Goal: Check status: Check status

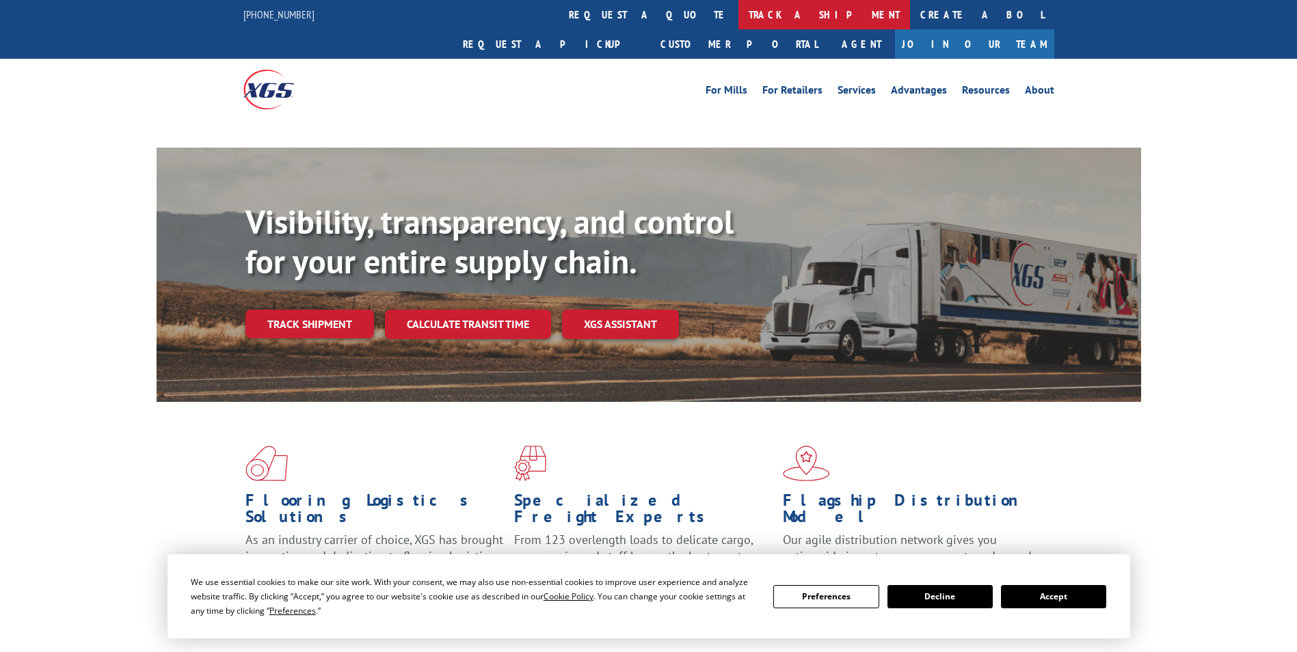
click at [739, 16] on link "track a shipment" at bounding box center [825, 14] width 172 height 29
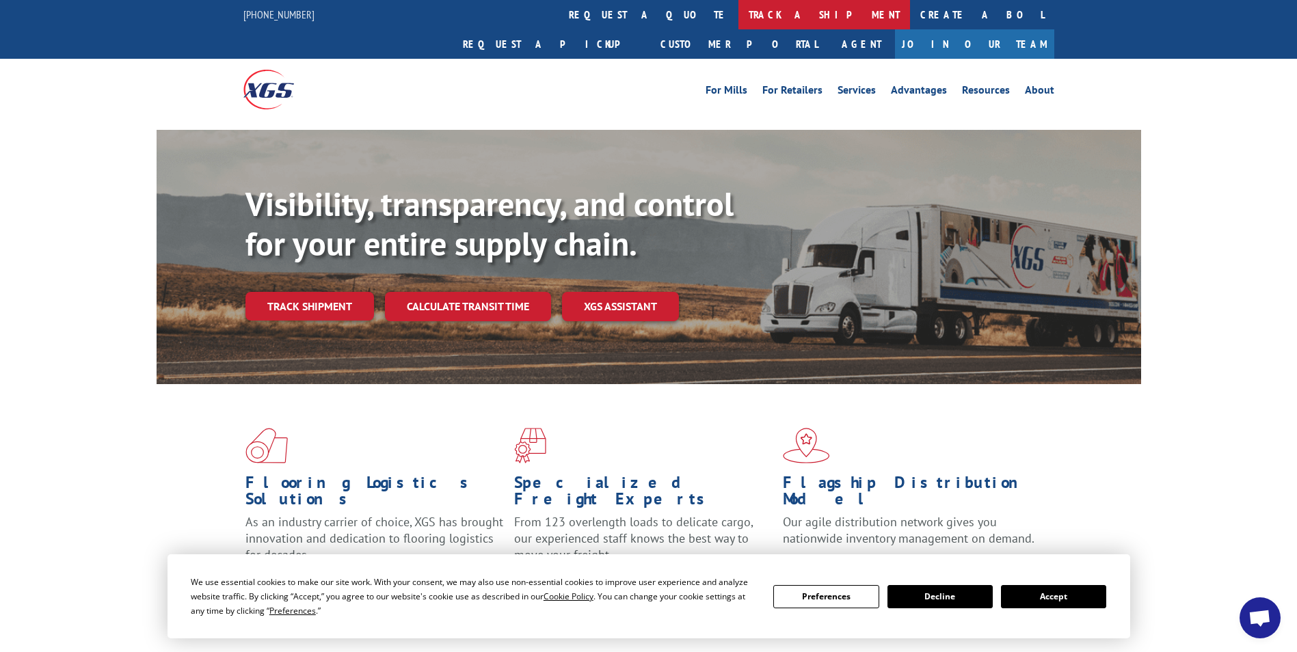
click at [739, 12] on link "track a shipment" at bounding box center [825, 14] width 172 height 29
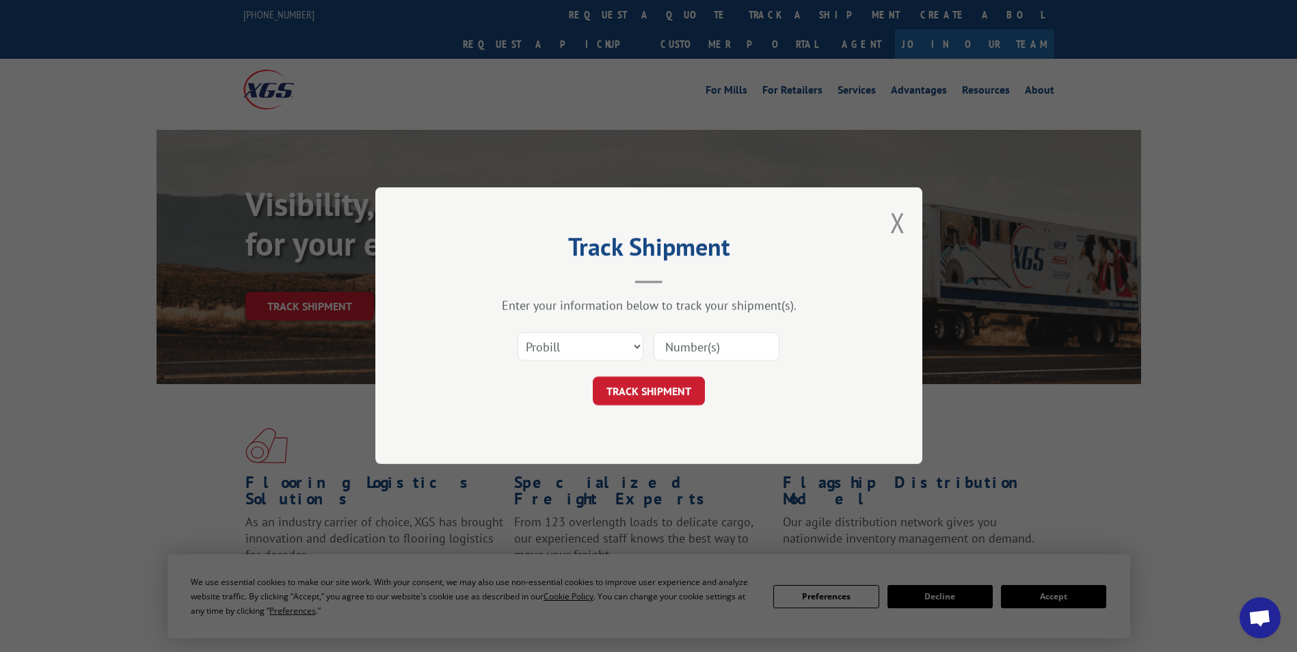
click at [572, 362] on div "Select category... Probill BOL PO" at bounding box center [580, 347] width 124 height 31
click at [572, 339] on select "Select category... Probill BOL PO" at bounding box center [581, 347] width 126 height 29
select select "bol"
click at [518, 333] on select "Select category... Probill BOL PO" at bounding box center [581, 347] width 126 height 29
click at [706, 349] on input at bounding box center [717, 347] width 126 height 29
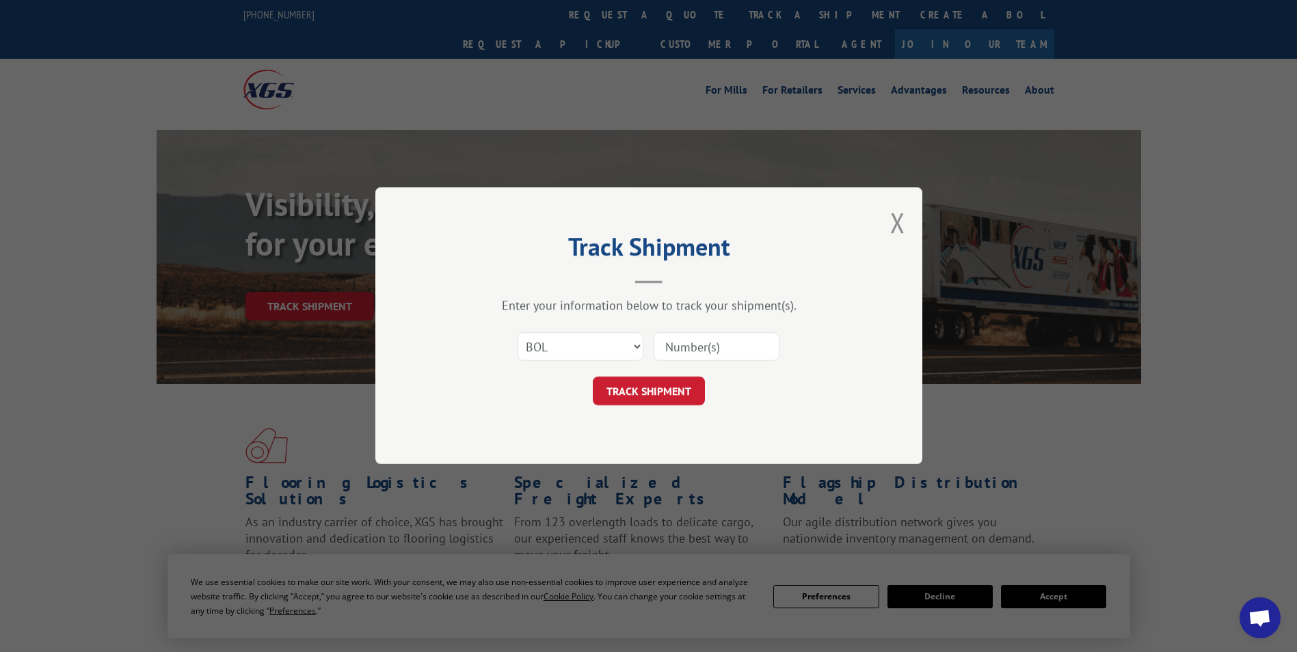
paste input "5270052"
type input "5270052"
click at [662, 387] on button "TRACK SHIPMENT" at bounding box center [649, 392] width 112 height 29
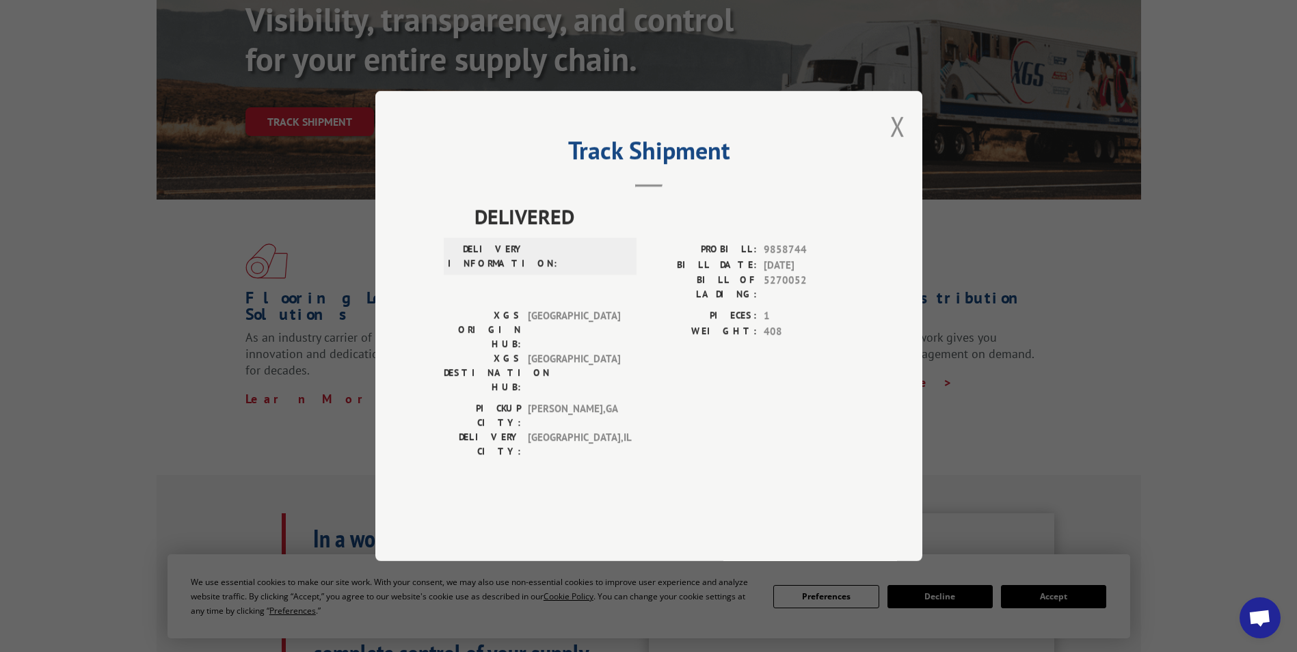
scroll to position [205, 0]
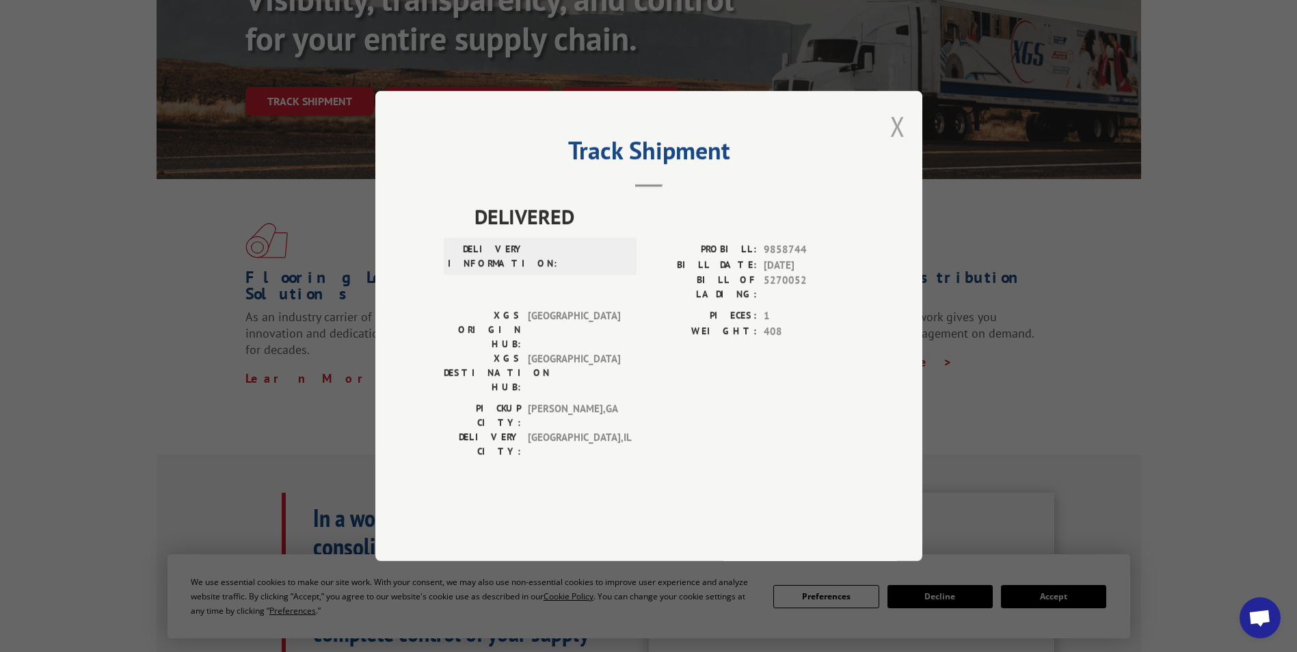
click at [891, 144] on button "Close modal" at bounding box center [897, 126] width 15 height 36
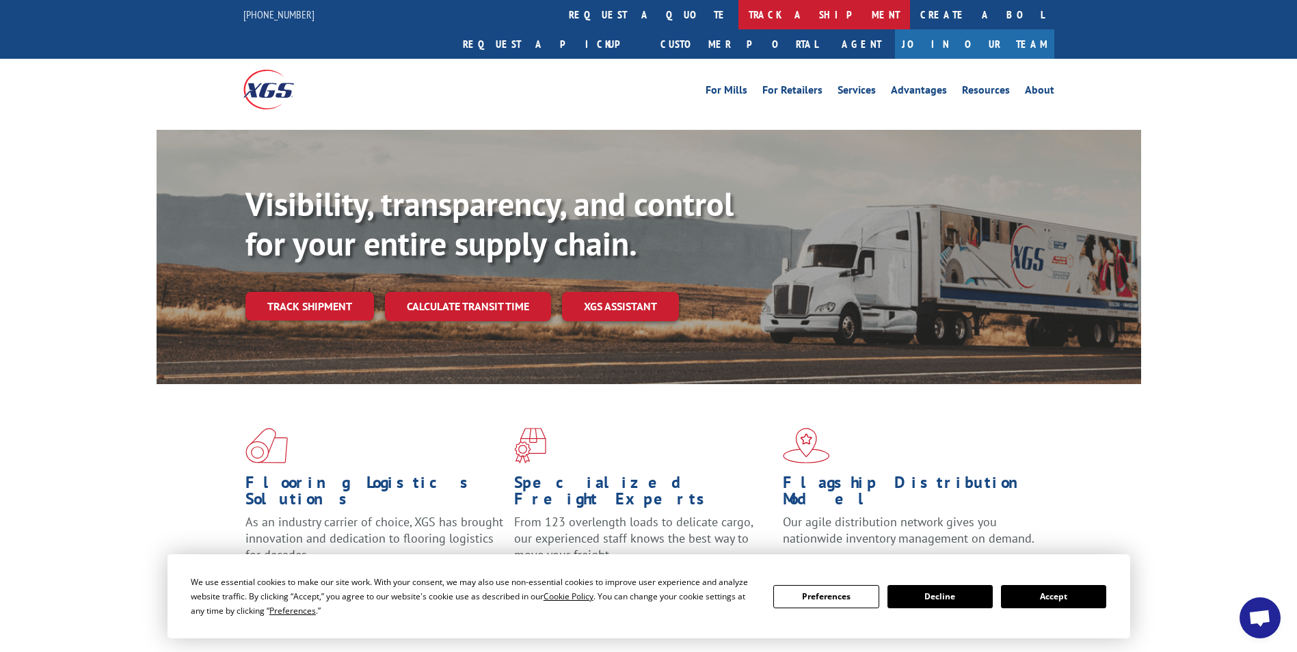
click at [739, 16] on link "track a shipment" at bounding box center [825, 14] width 172 height 29
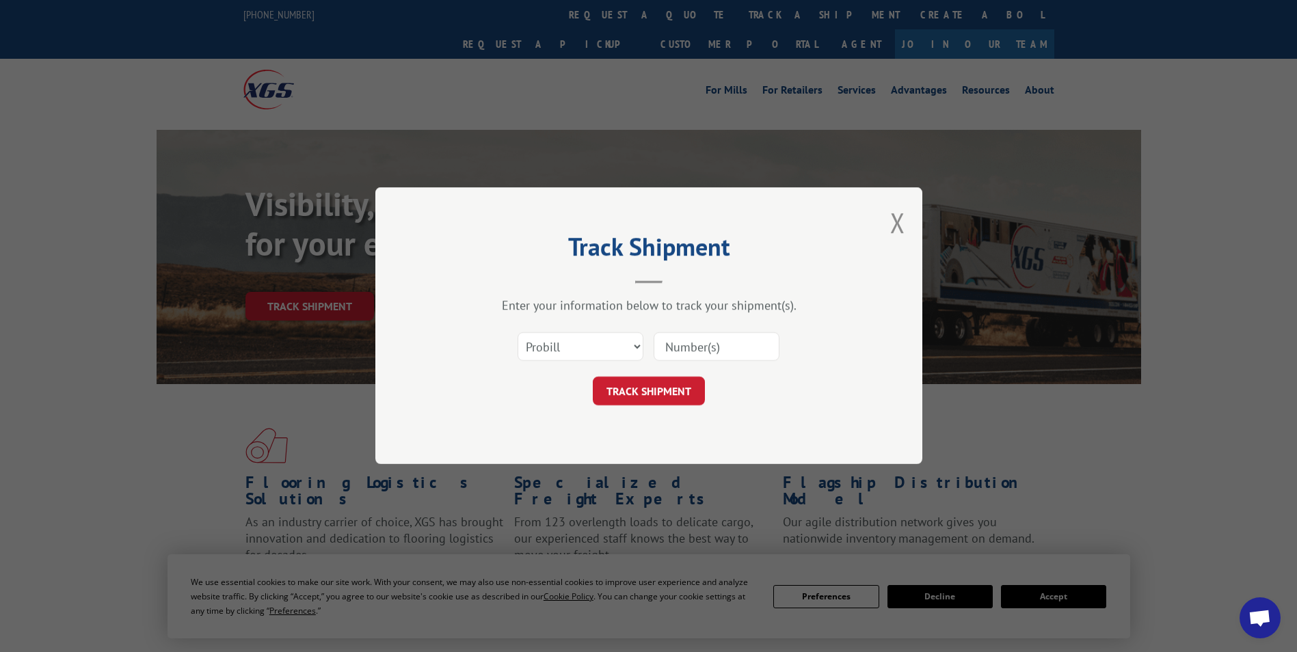
paste input "17521696"
type input "17521696"
click at [664, 395] on button "TRACK SHIPMENT" at bounding box center [649, 392] width 112 height 29
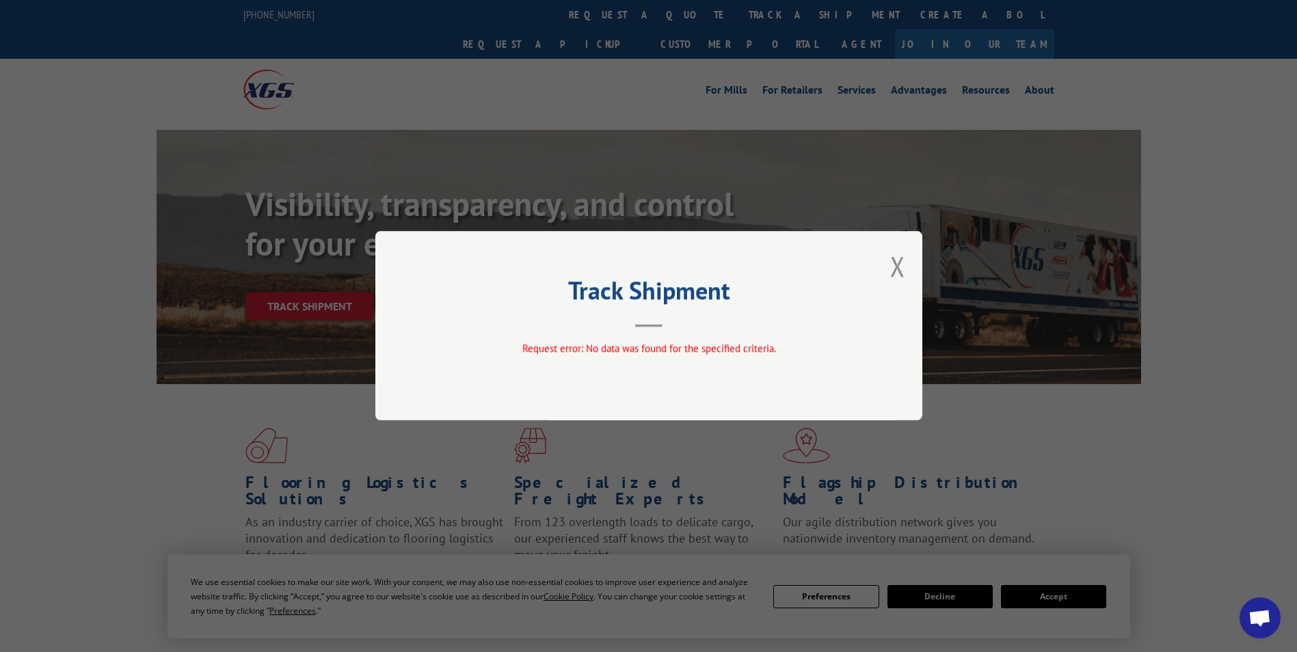
click at [893, 265] on button "Close modal" at bounding box center [897, 266] width 15 height 36
